Goal: Task Accomplishment & Management: Manage account settings

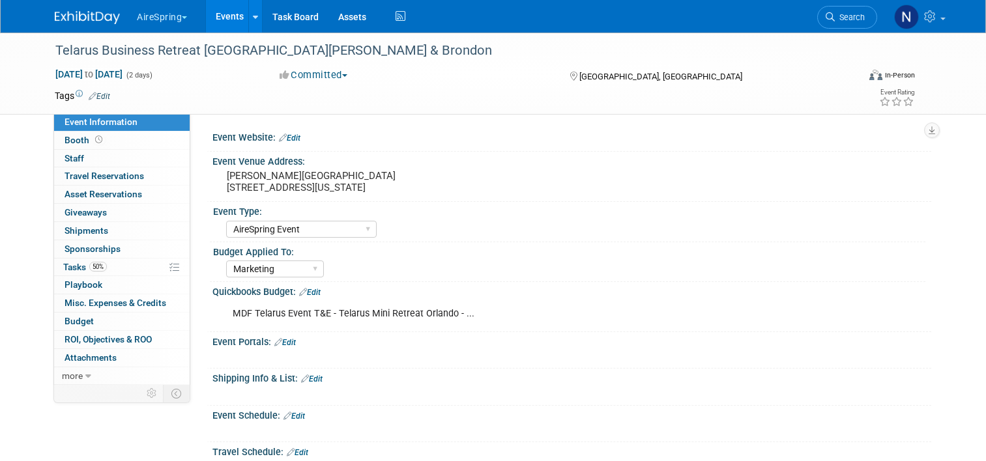
select select "AireSpring Event"
select select "Marketing"
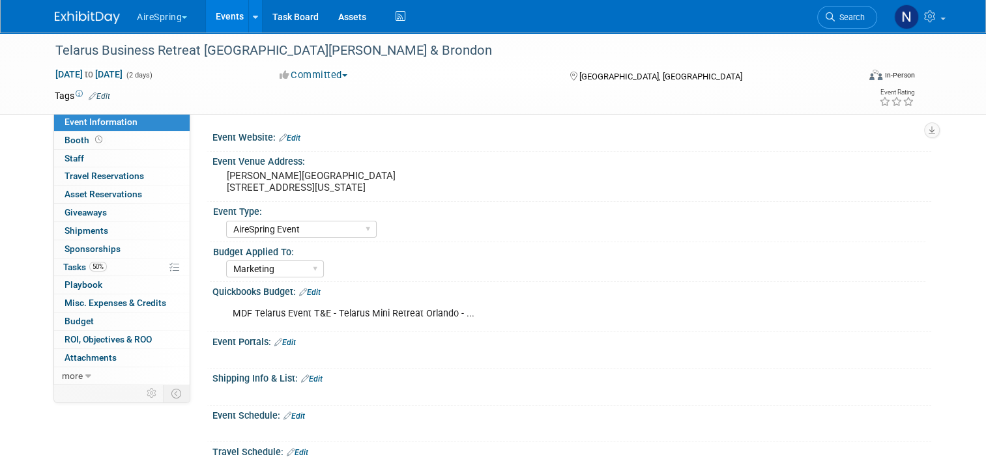
click at [220, 16] on link "Events" at bounding box center [230, 16] width 48 height 33
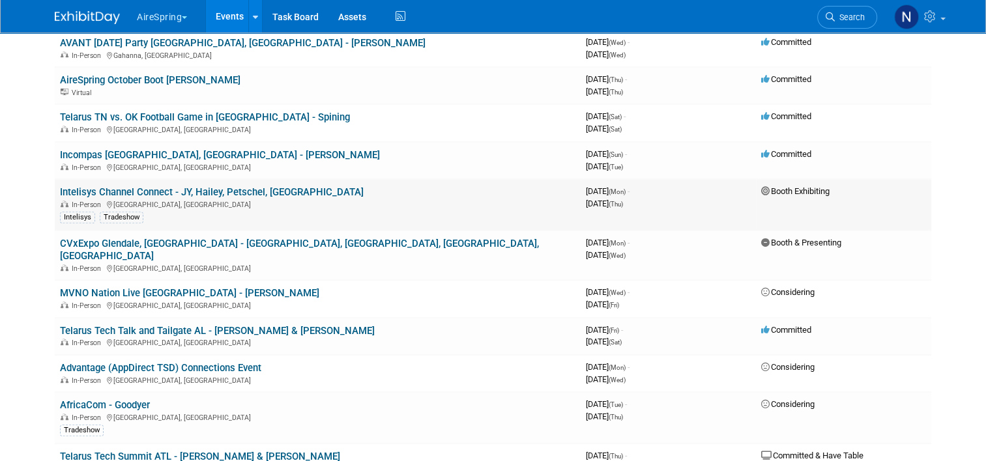
click at [143, 186] on link "Intelisys Channel Connect - JY, Hailey, Petschel, [GEOGRAPHIC_DATA]" at bounding box center [212, 192] width 304 height 12
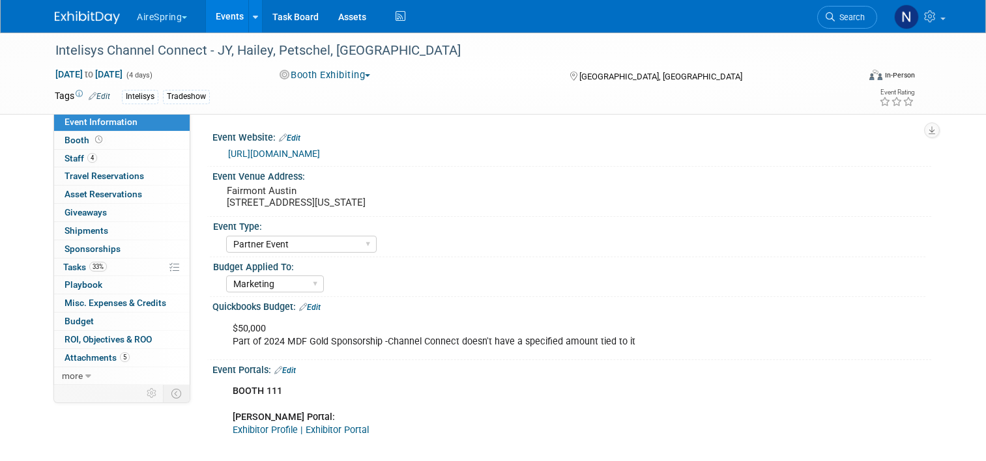
select select "Partner Event"
select select "Marketing"
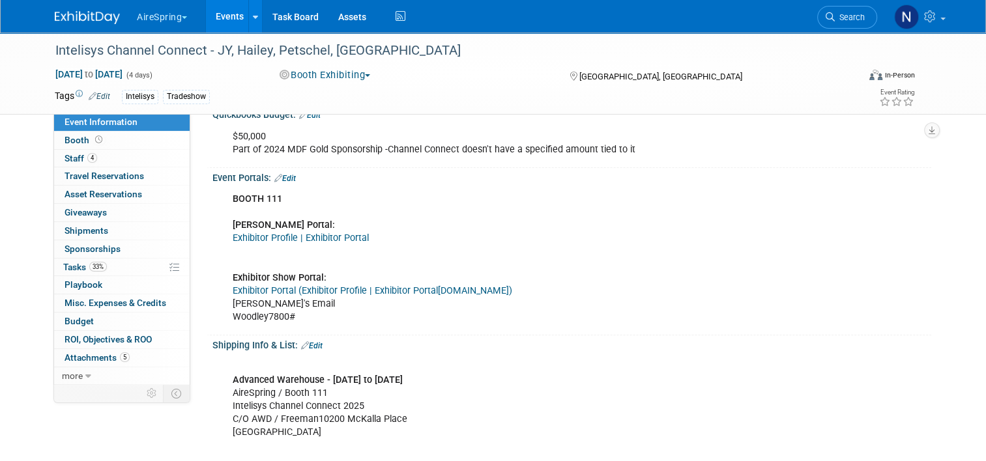
scroll to position [196, 0]
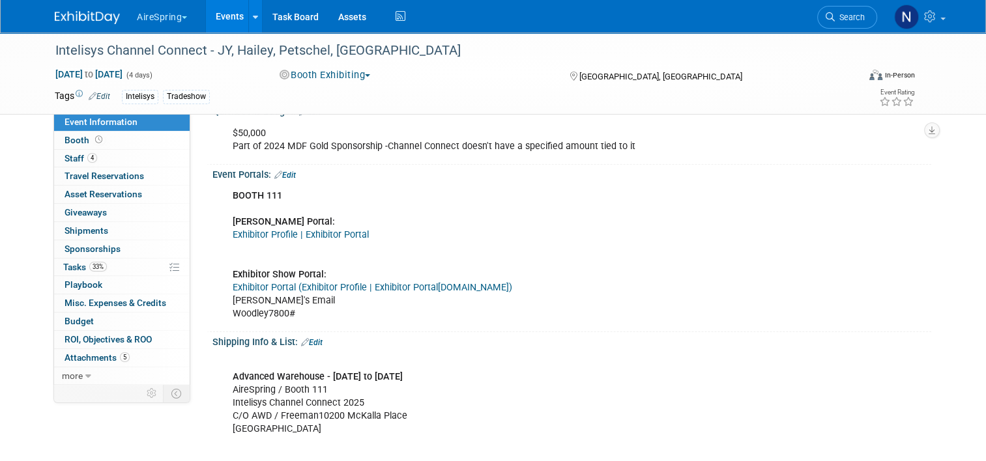
click at [304, 283] on link "Exhibitor Profile | Exhibitor Portal" at bounding box center [370, 287] width 136 height 11
click at [317, 236] on link "Exhibitor Profile | Exhibitor Portal" at bounding box center [301, 234] width 136 height 11
click at [346, 232] on link "Exhibitor Profile | Exhibitor Portal" at bounding box center [301, 234] width 136 height 11
click at [210, 19] on link "Events" at bounding box center [230, 16] width 48 height 33
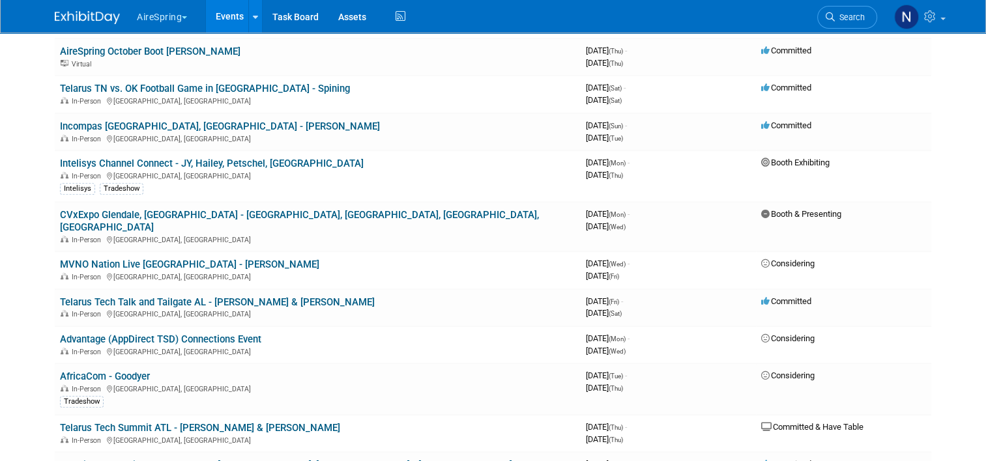
scroll to position [717, 0]
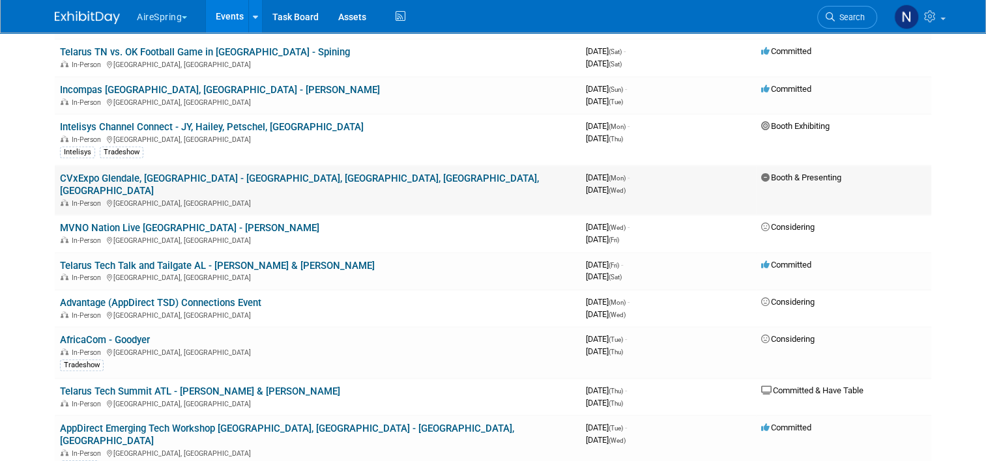
click at [186, 166] on td "CVxExpo Glendale, AZ - Sigmon, Cahill, Welch, Bisnoff In-Person Glendale, AZ" at bounding box center [318, 191] width 526 height 50
click at [185, 173] on link "CVxExpo Glendale, [GEOGRAPHIC_DATA] - [GEOGRAPHIC_DATA], [GEOGRAPHIC_DATA], [GE…" at bounding box center [299, 185] width 479 height 24
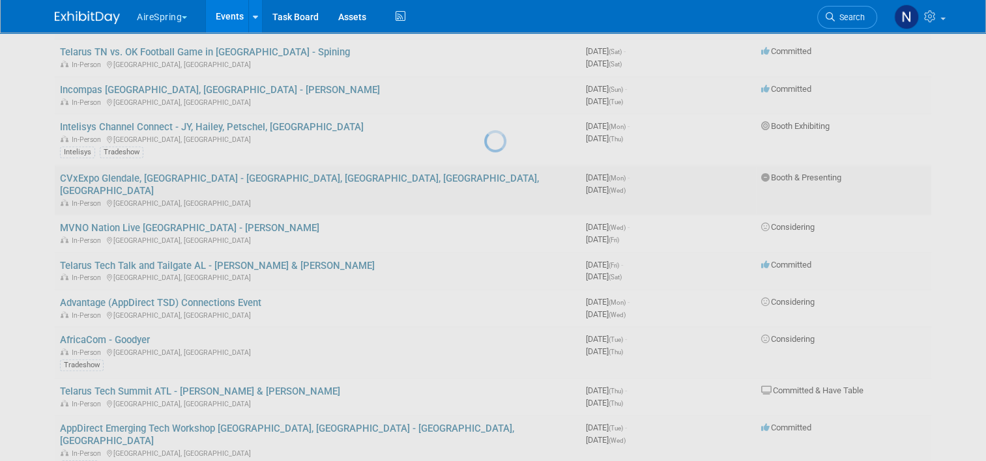
click at [484, 156] on div at bounding box center [493, 230] width 18 height 461
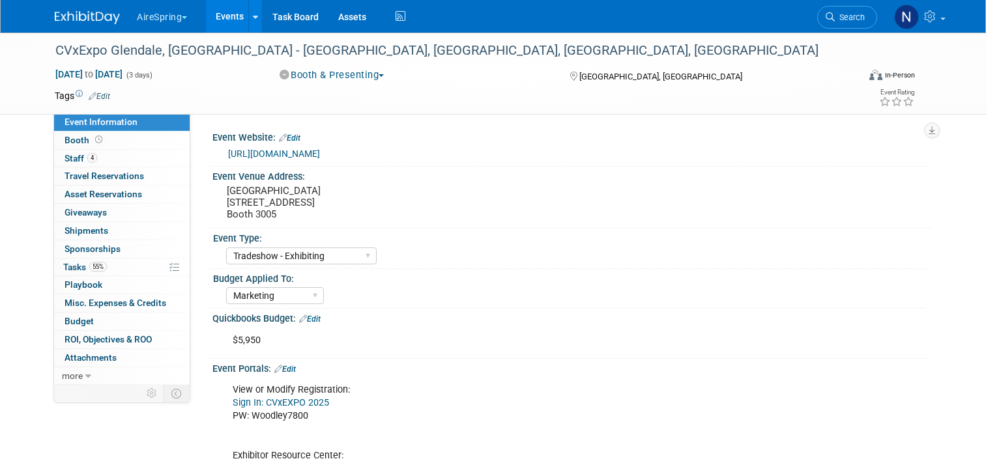
select select "Tradeshow - Exhibiting"
select select "Marketing"
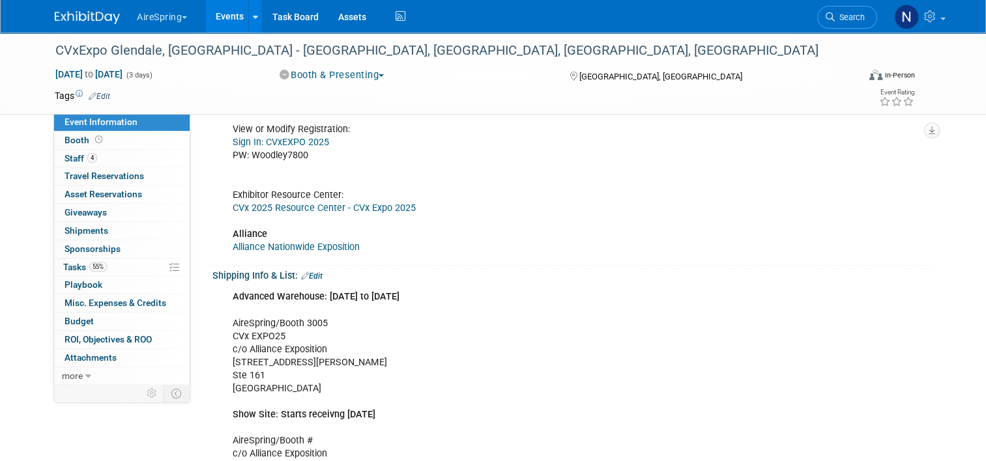
click at [324, 205] on link "CVx 2025 Resource Center - CVx Expo 2025" at bounding box center [324, 208] width 183 height 11
click at [95, 141] on icon at bounding box center [98, 139] width 7 height 7
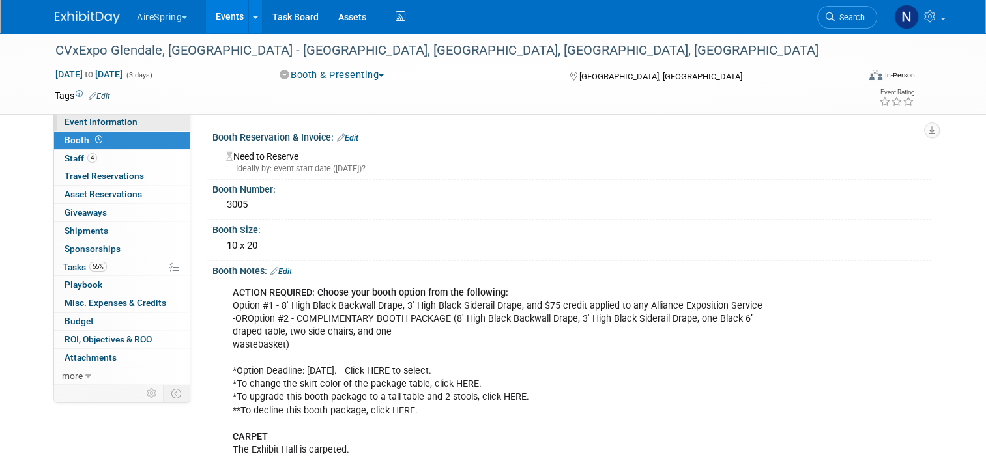
click at [93, 127] on span "Event Information" at bounding box center [101, 122] width 73 height 10
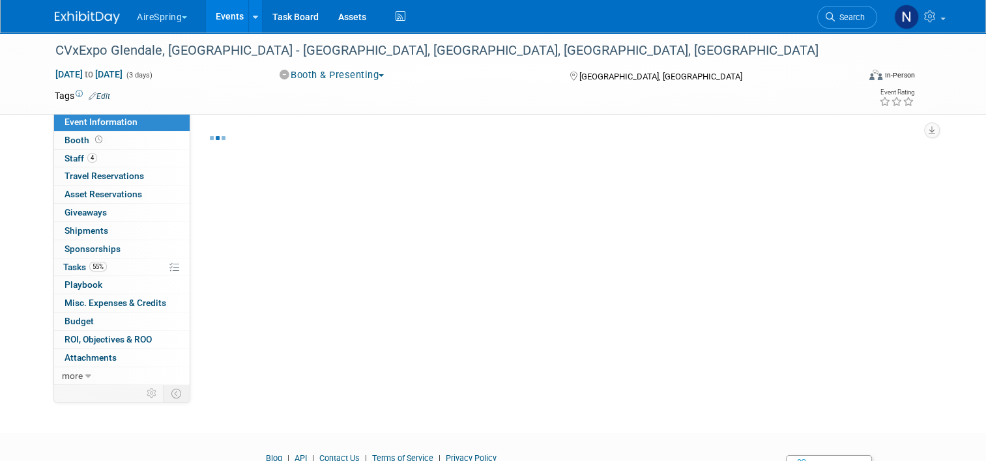
select select "Tradeshow - Exhibiting"
select select "Marketing"
